Goal: Task Accomplishment & Management: Use online tool/utility

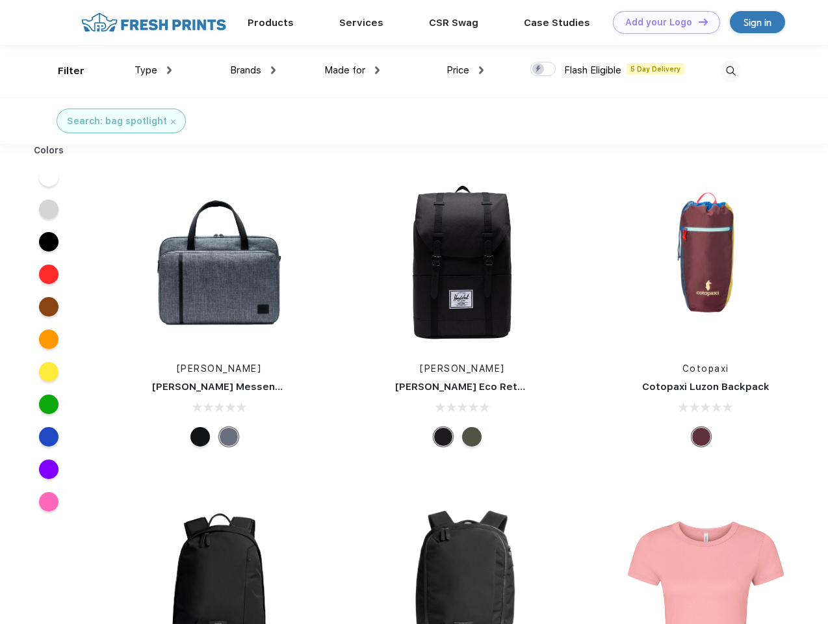
click at [662, 22] on link "Add your Logo Design Tool" at bounding box center [666, 22] width 107 height 23
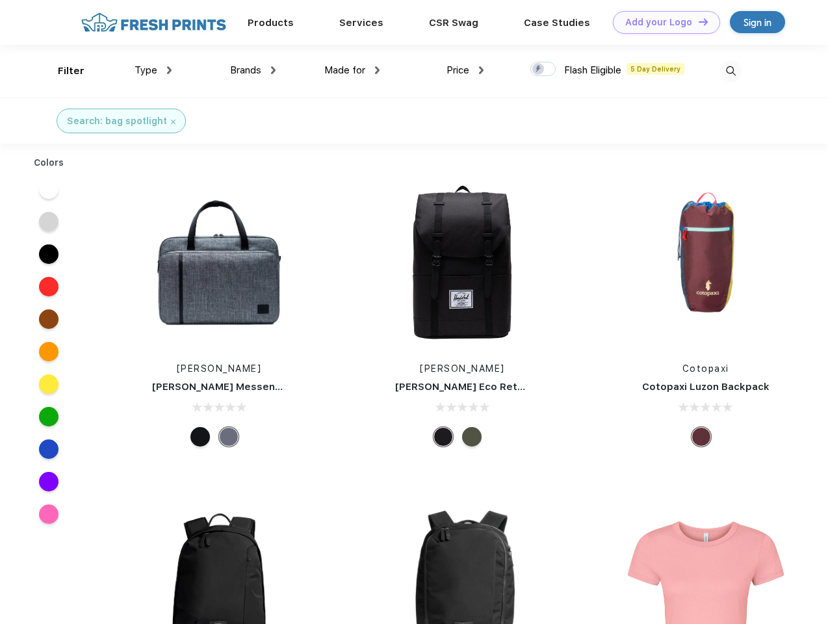
click at [0, 0] on div "Design Tool" at bounding box center [0, 0] width 0 height 0
click at [698, 21] on link "Add your Logo Design Tool" at bounding box center [666, 22] width 107 height 23
click at [62, 71] on div "Filter" at bounding box center [71, 71] width 27 height 15
click at [153, 70] on span "Type" at bounding box center [146, 70] width 23 height 12
click at [253, 70] on span "Brands" at bounding box center [245, 70] width 31 height 12
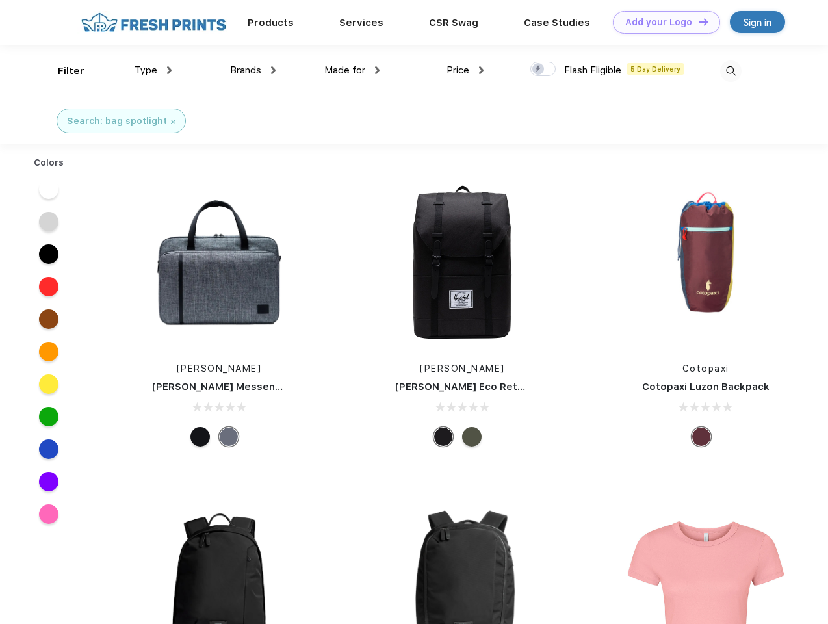
click at [352, 70] on span "Made for" at bounding box center [344, 70] width 41 height 12
click at [466, 70] on span "Price" at bounding box center [458, 70] width 23 height 12
click at [544, 70] on div at bounding box center [543, 69] width 25 height 14
click at [539, 70] on input "checkbox" at bounding box center [535, 65] width 8 height 8
click at [731, 71] on img at bounding box center [730, 70] width 21 height 21
